Goal: Check status: Check status

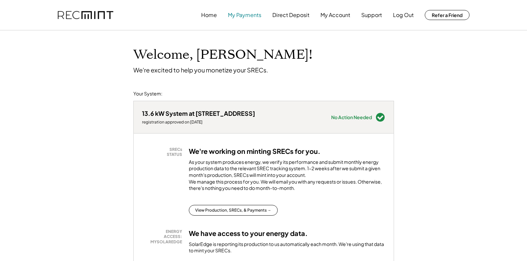
click at [253, 17] on button "My Payments" at bounding box center [244, 14] width 33 height 13
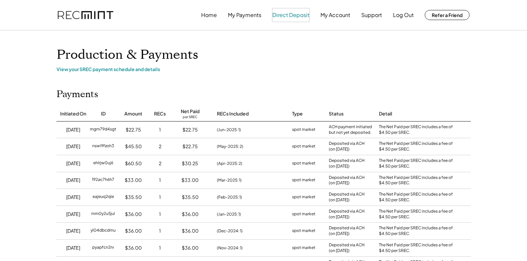
click at [279, 18] on button "Direct Deposit" at bounding box center [290, 14] width 37 height 13
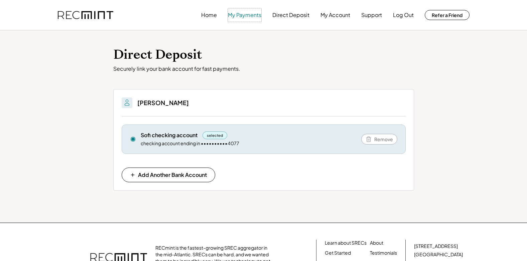
click at [237, 14] on button "My Payments" at bounding box center [244, 14] width 33 height 13
